Goal: Information Seeking & Learning: Learn about a topic

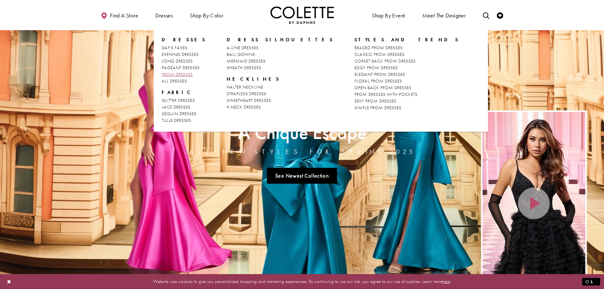
click at [180, 72] on span "PROM DRESSES" at bounding box center [177, 74] width 31 height 6
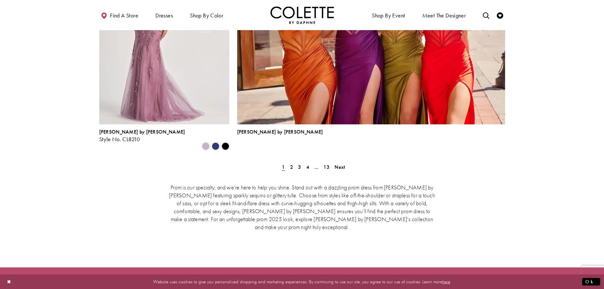
scroll to position [1427, 0]
click at [338, 162] on link "Next" at bounding box center [340, 166] width 14 height 9
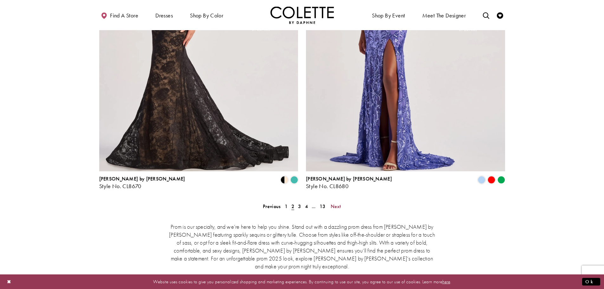
scroll to position [1241, 0]
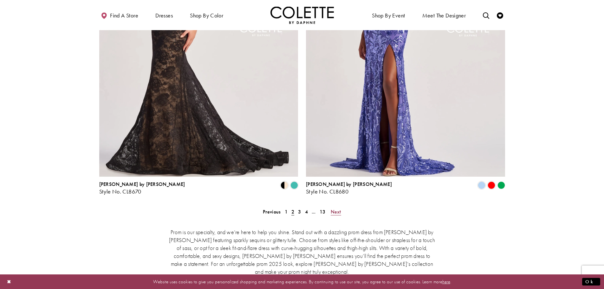
click at [335, 208] on span "Next" at bounding box center [336, 211] width 10 height 7
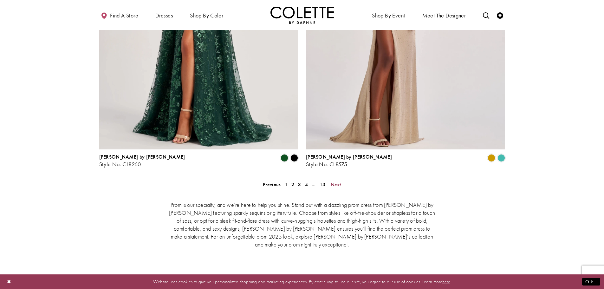
scroll to position [1263, 0]
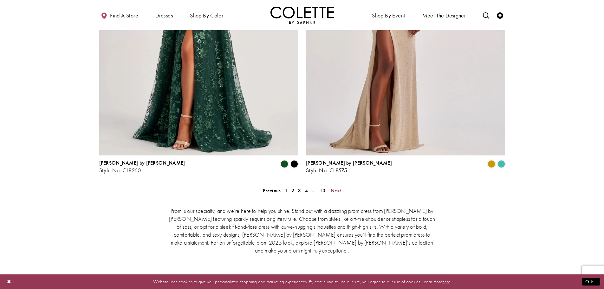
click at [336, 187] on span "Next" at bounding box center [336, 190] width 10 height 7
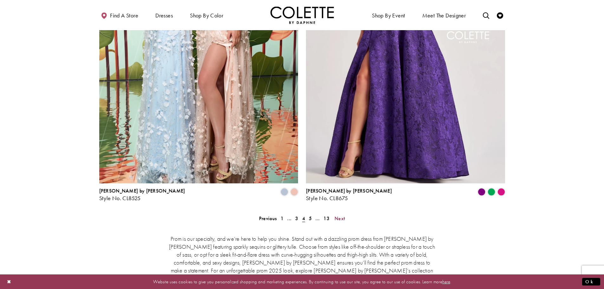
scroll to position [1273, 0]
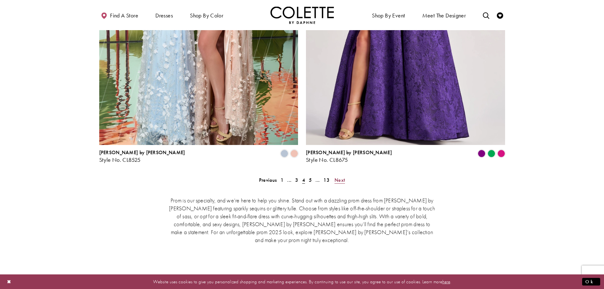
click at [341, 177] on span "Next" at bounding box center [340, 180] width 10 height 7
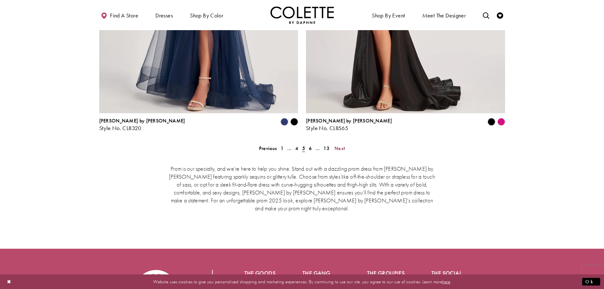
scroll to position [1336, 0]
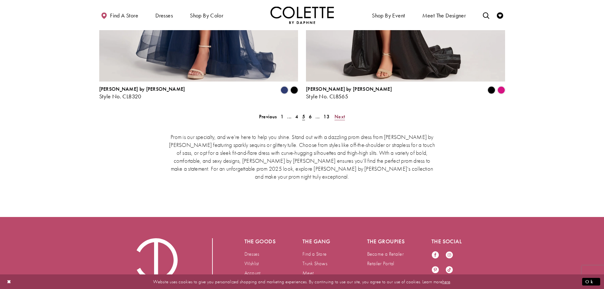
click at [336, 113] on span "Next" at bounding box center [340, 116] width 10 height 7
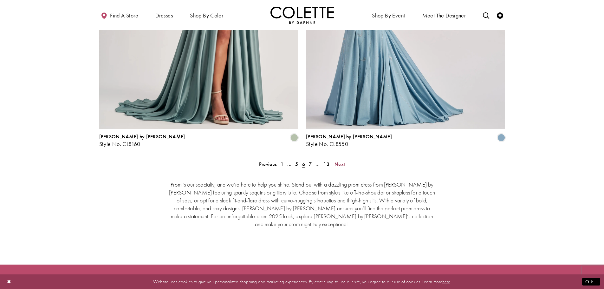
scroll to position [1305, 0]
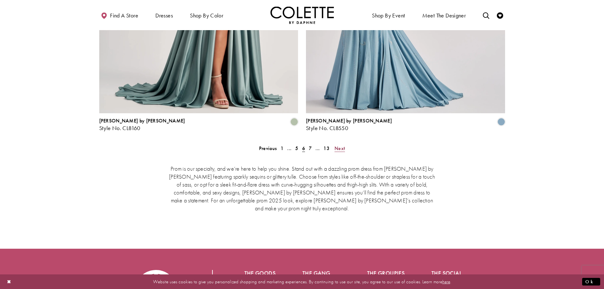
click at [338, 145] on span "Next" at bounding box center [340, 148] width 10 height 7
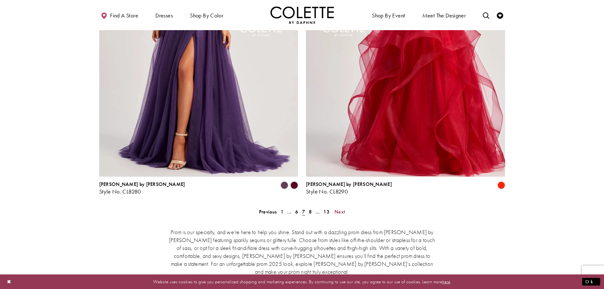
scroll to position [1336, 0]
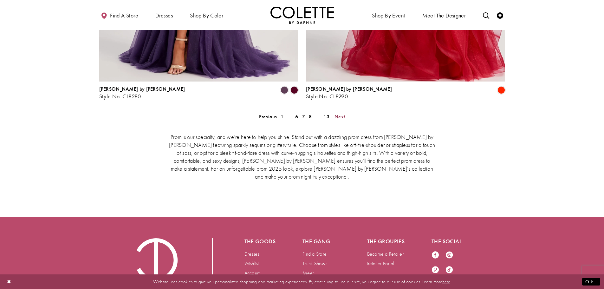
click at [338, 113] on span "Next" at bounding box center [340, 116] width 10 height 7
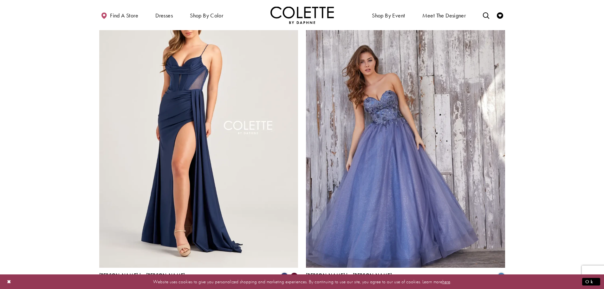
scroll to position [1178, 0]
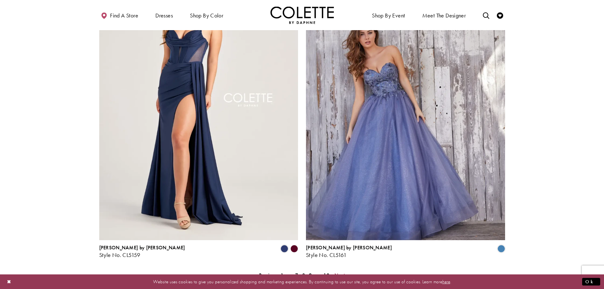
click at [339, 272] on span "Next" at bounding box center [340, 275] width 10 height 7
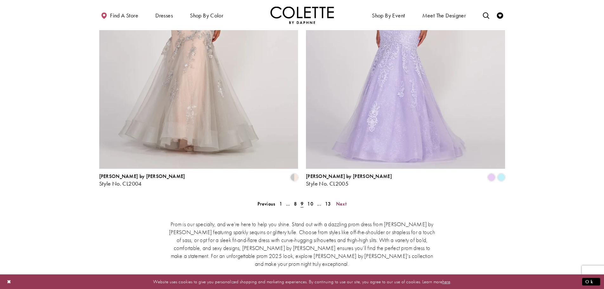
scroll to position [1273, 0]
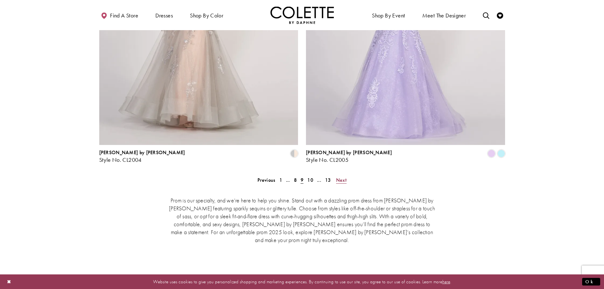
click at [343, 177] on span "Next" at bounding box center [341, 180] width 10 height 7
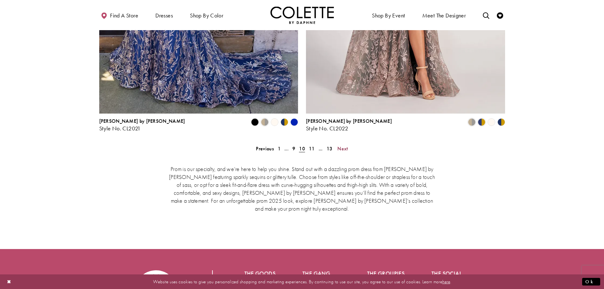
scroll to position [1305, 0]
click at [339, 145] on span "Next" at bounding box center [343, 148] width 10 height 7
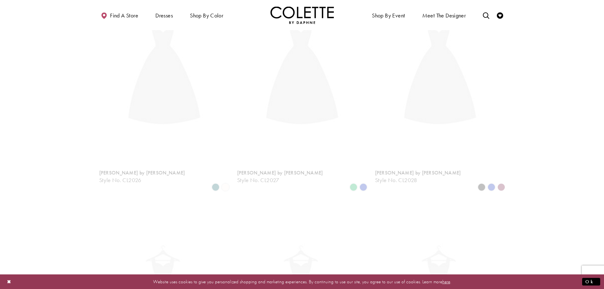
scroll to position [163, 0]
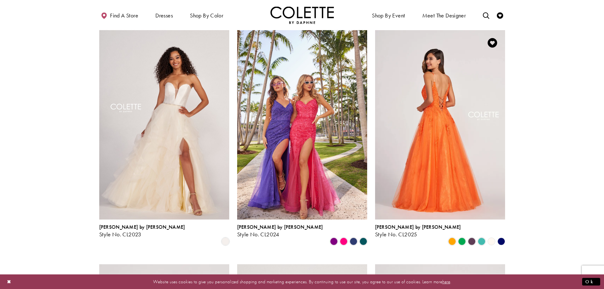
click at [466, 177] on img "Visit Colette by Daphne Style No. CL2025 Page" at bounding box center [440, 124] width 130 height 189
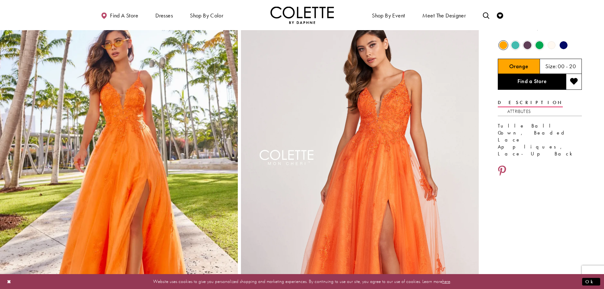
scroll to position [32, 0]
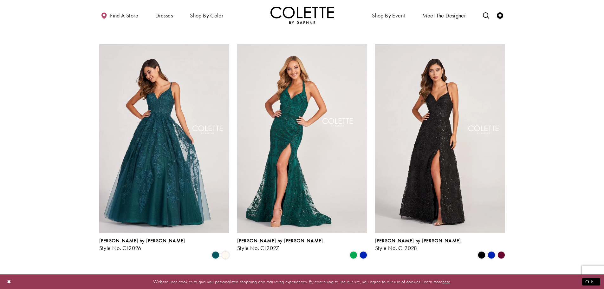
scroll to position [386, 0]
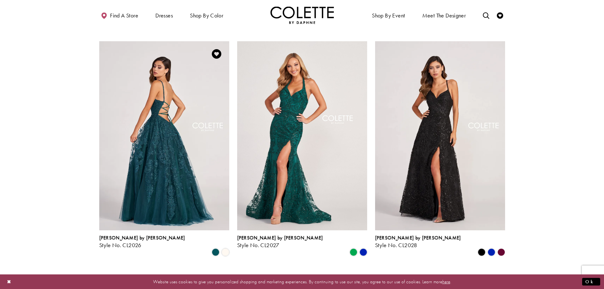
click at [135, 133] on img "Visit Colette by Daphne Style No. CL2026 Page" at bounding box center [164, 135] width 130 height 189
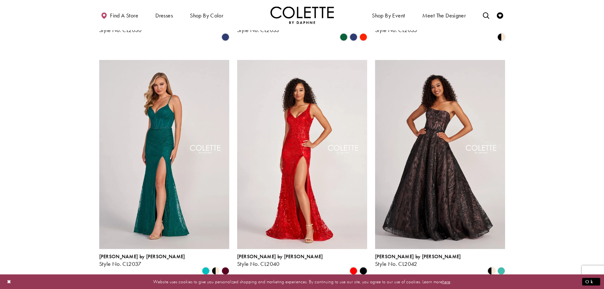
scroll to position [1084, 0]
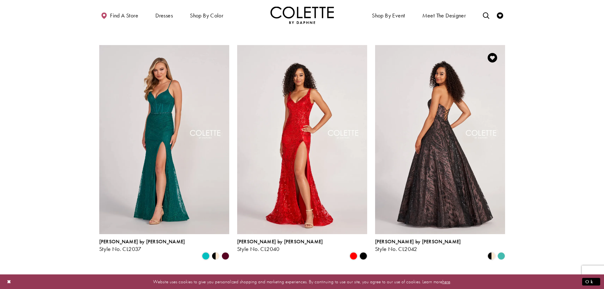
click at [435, 131] on img "Visit Colette by Daphne Style No. CL2042 Page" at bounding box center [440, 139] width 130 height 189
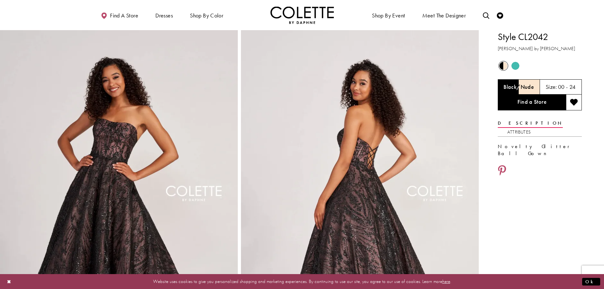
click at [516, 63] on span "Product color controls state depends on size chosen" at bounding box center [516, 66] width 8 height 8
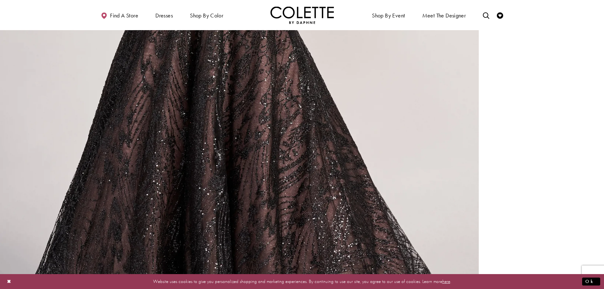
scroll to position [761, 0]
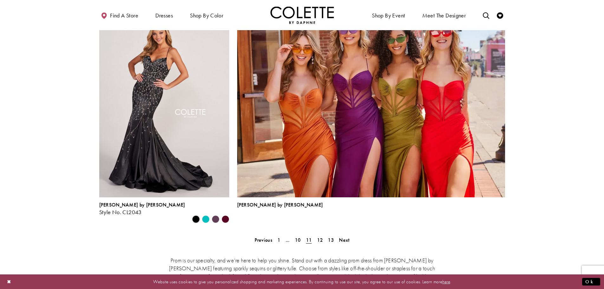
scroll to position [1433, 0]
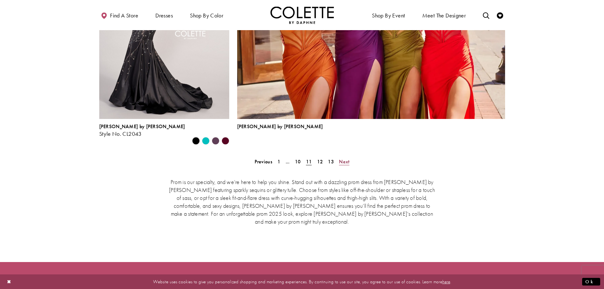
click at [344, 158] on span "Next" at bounding box center [344, 161] width 10 height 7
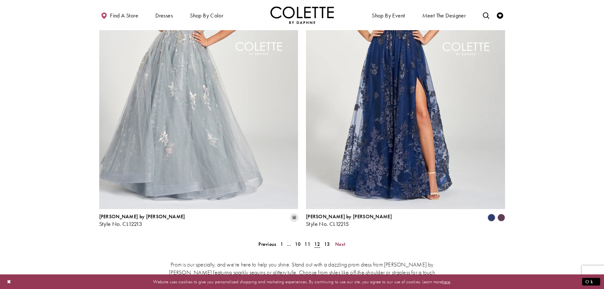
scroll to position [1210, 0]
click at [342, 240] on span "Next" at bounding box center [340, 243] width 10 height 7
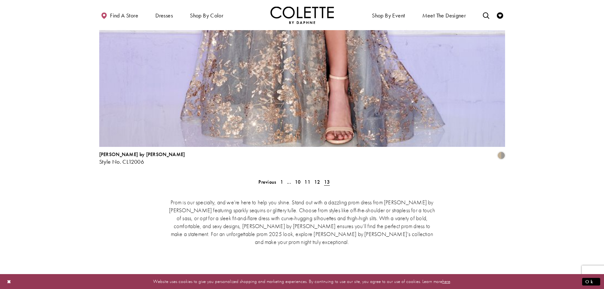
scroll to position [1400, 0]
